Goal: Task Accomplishment & Management: Complete application form

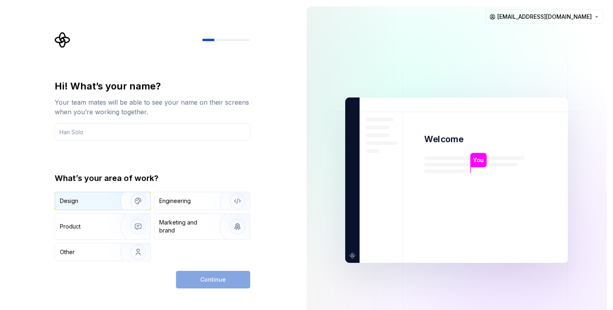
click at [96, 202] on div "Design" at bounding box center [85, 201] width 50 height 8
click at [204, 273] on div "Continue" at bounding box center [213, 280] width 74 height 18
click at [97, 137] on input "text" at bounding box center [153, 132] width 196 height 18
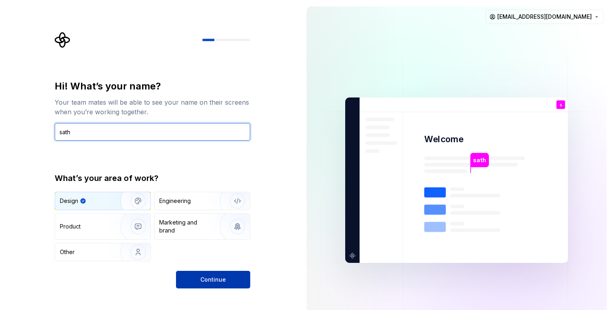
type input "sath"
click at [199, 282] on button "Continue" at bounding box center [213, 280] width 74 height 18
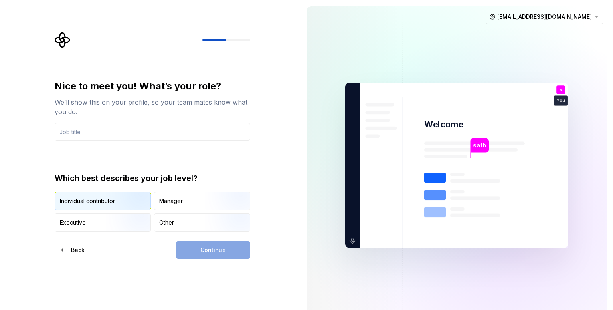
click at [137, 205] on img "button" at bounding box center [131, 211] width 51 height 54
click at [205, 250] on div "Continue" at bounding box center [213, 250] width 74 height 18
click at [197, 208] on div "Manager" at bounding box center [202, 201] width 95 height 18
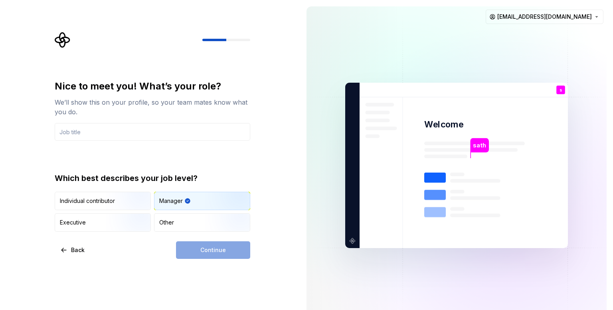
click at [152, 229] on div "Individual contributor Manager Executive Other" at bounding box center [153, 212] width 196 height 40
click at [136, 222] on img "button" at bounding box center [131, 233] width 51 height 54
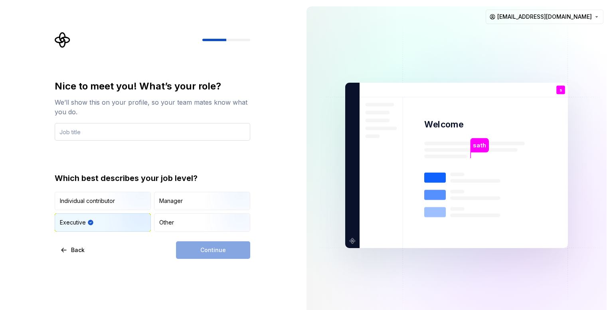
click at [106, 132] on input "text" at bounding box center [153, 132] width 196 height 18
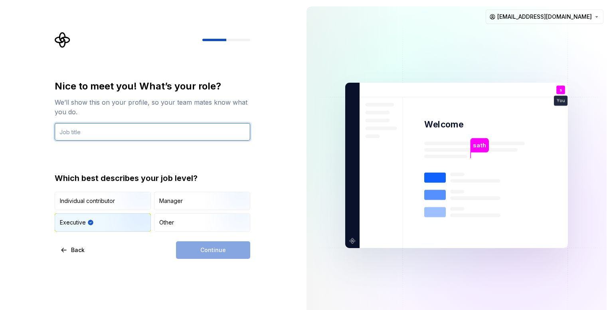
type input "UX Researcher"
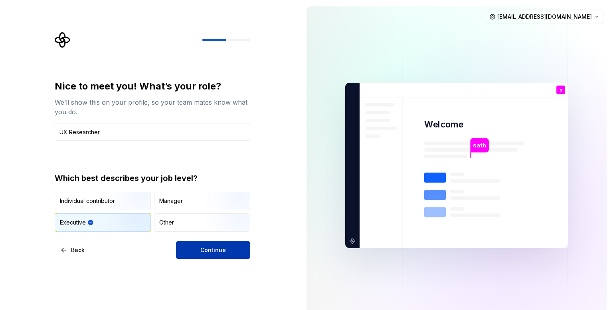
click at [207, 246] on span "Continue" at bounding box center [213, 250] width 26 height 8
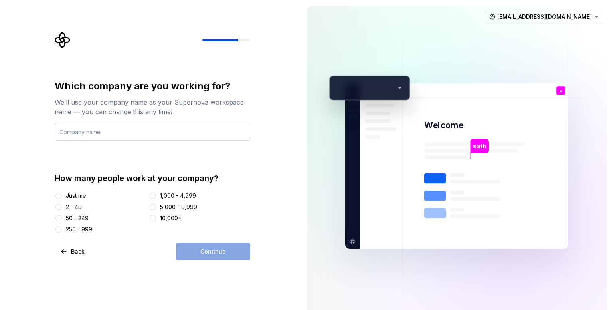
click at [116, 138] on input "text" at bounding box center [153, 132] width 196 height 18
type input "Krea Healthcare"
click at [73, 196] on div "Just me" at bounding box center [76, 196] width 20 height 8
click at [62, 196] on button "Just me" at bounding box center [59, 195] width 6 height 6
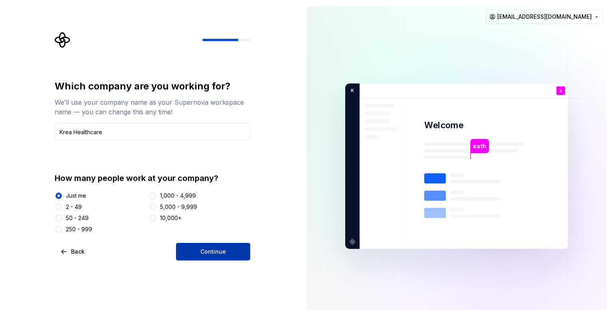
click at [207, 257] on button "Continue" at bounding box center [213, 252] width 74 height 18
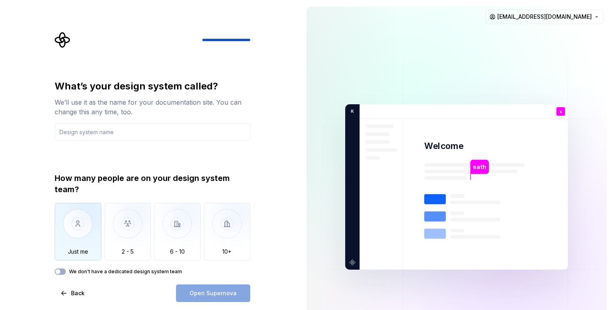
click at [92, 235] on img "button" at bounding box center [78, 230] width 47 height 54
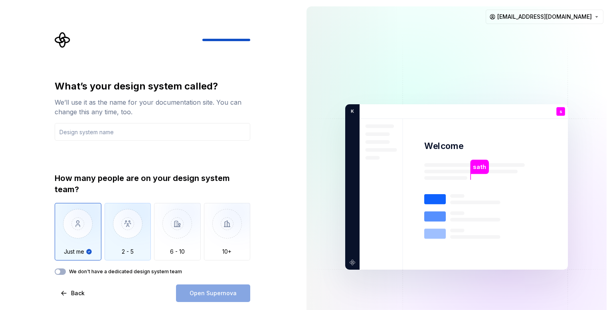
click at [137, 246] on img "button" at bounding box center [128, 230] width 47 height 54
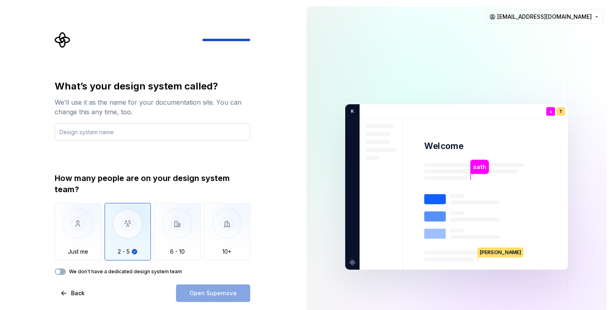
click at [149, 133] on input "text" at bounding box center [153, 132] width 196 height 18
type input "d"
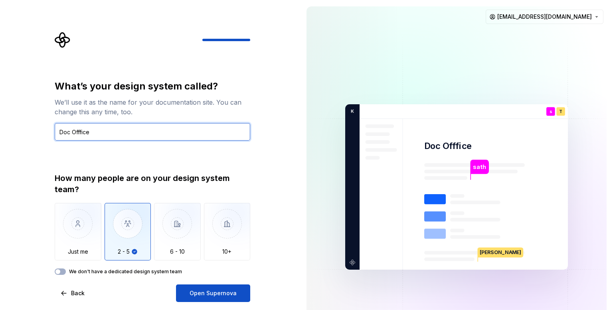
click at [74, 131] on input "Doc Offfice" at bounding box center [153, 132] width 196 height 18
type input "DocOfffice"
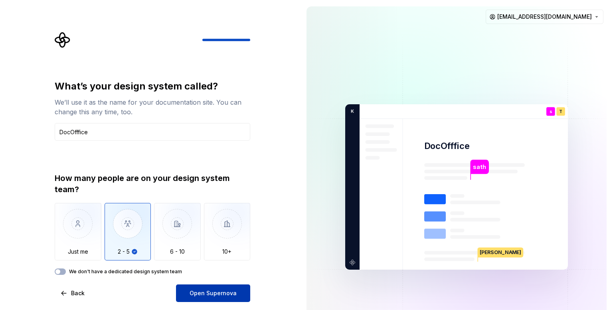
click at [201, 289] on span "Open Supernova" at bounding box center [213, 293] width 47 height 8
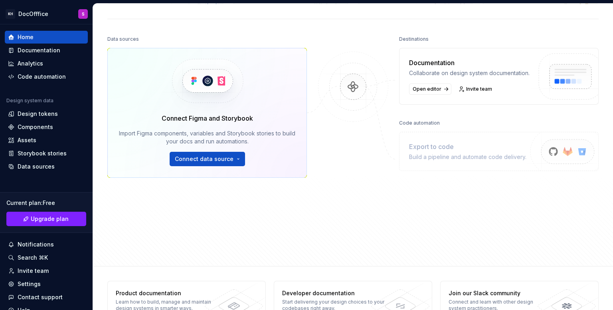
scroll to position [103, 0]
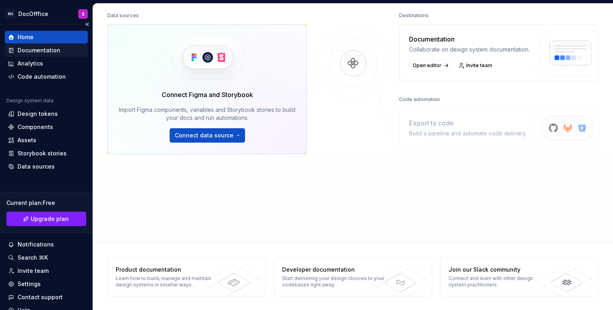
click at [33, 52] on div "Documentation" at bounding box center [39, 50] width 43 height 8
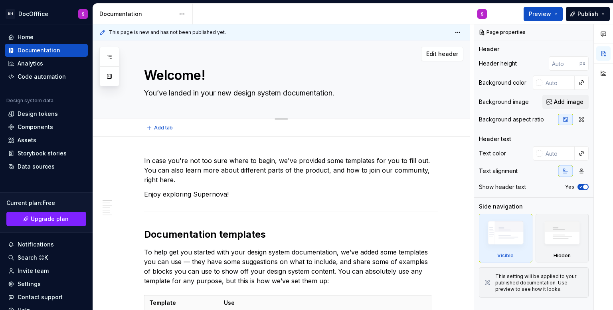
click at [160, 85] on div "Welcome! You’ve landed in your new design system documentation." at bounding box center [291, 79] width 294 height 78
type textarea "*"
click at [31, 123] on div "Components" at bounding box center [36, 127] width 36 height 8
